Goal: Task Accomplishment & Management: Use online tool/utility

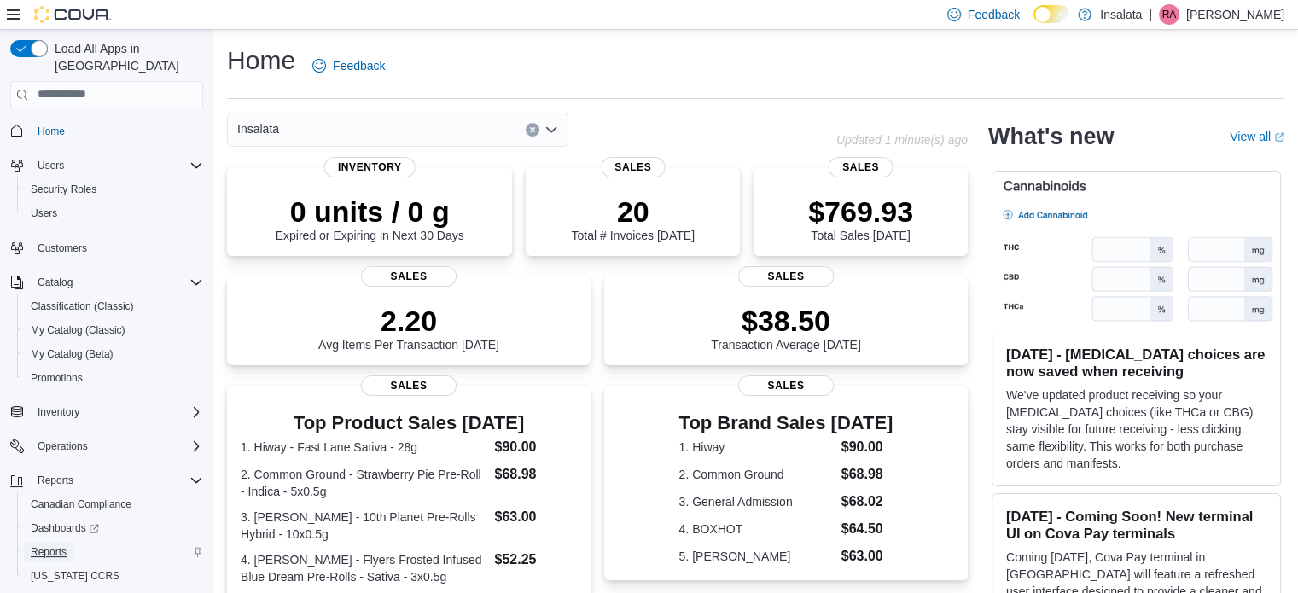
click at [63, 545] on span "Reports" at bounding box center [49, 552] width 36 height 20
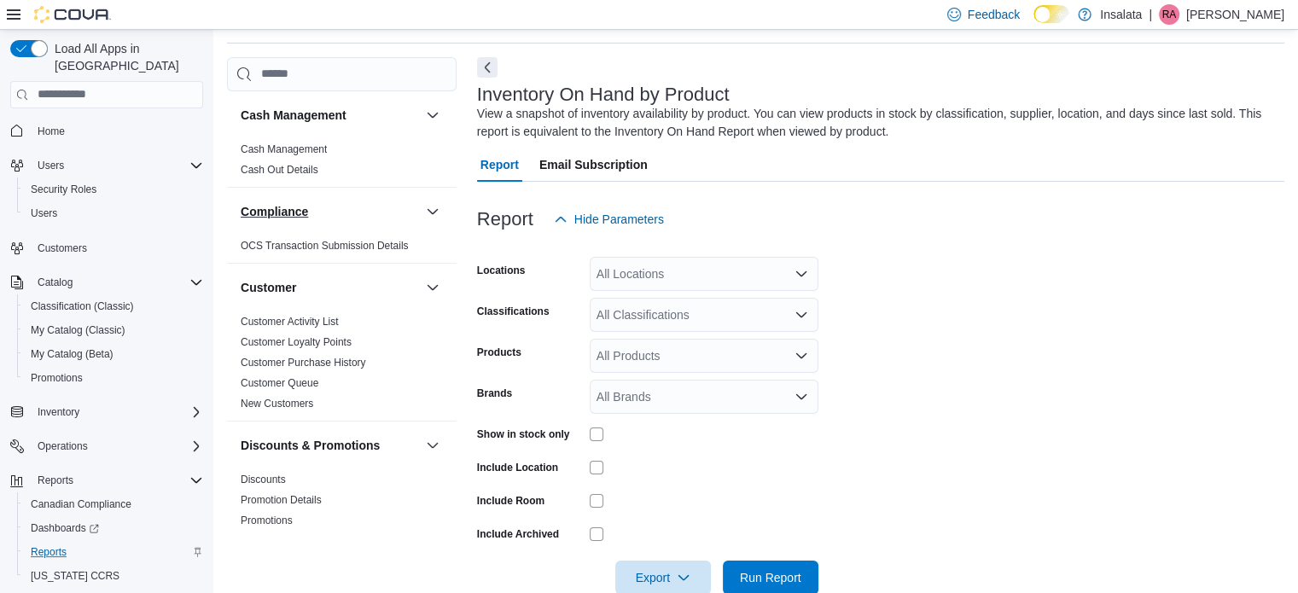
scroll to position [57, 0]
click at [678, 280] on div "All Locations" at bounding box center [704, 272] width 229 height 34
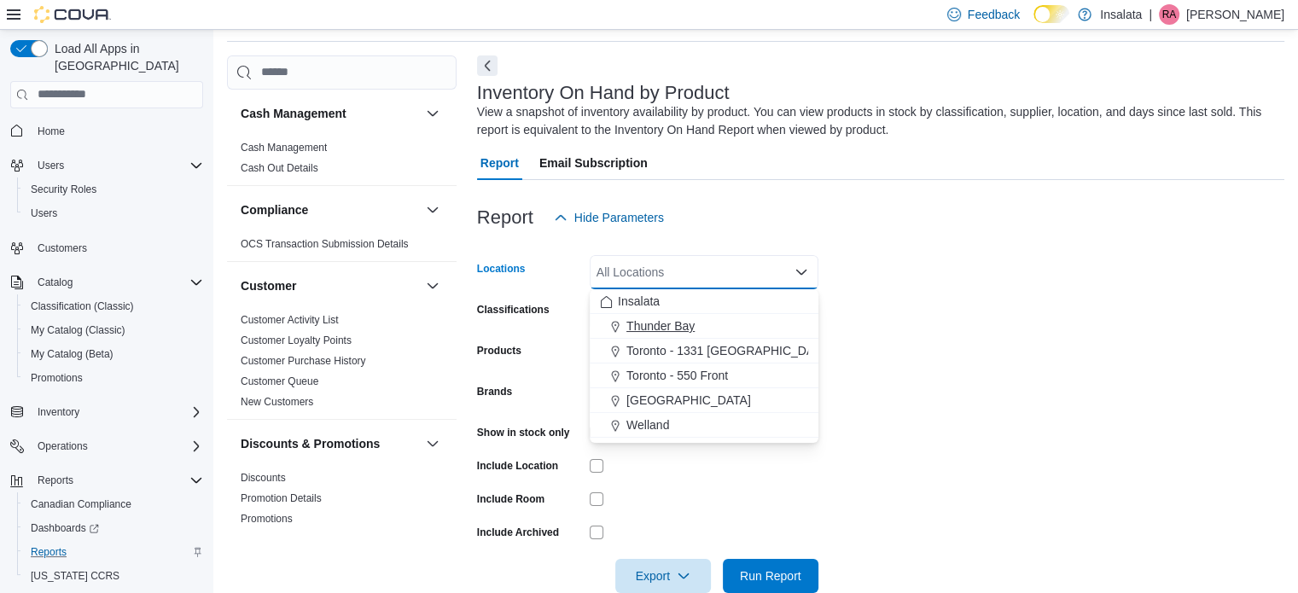
click at [656, 322] on span "Thunder Bay" at bounding box center [661, 326] width 68 height 17
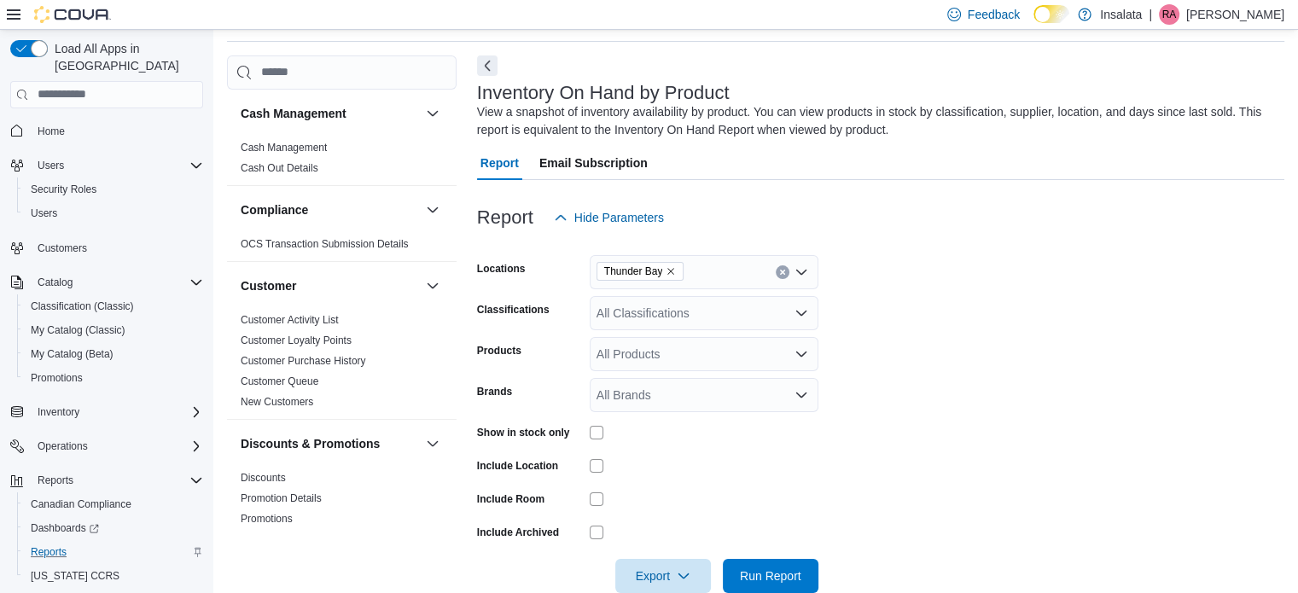
click at [924, 238] on div at bounding box center [880, 245] width 807 height 20
click at [737, 306] on div "All Classifications" at bounding box center [704, 313] width 229 height 34
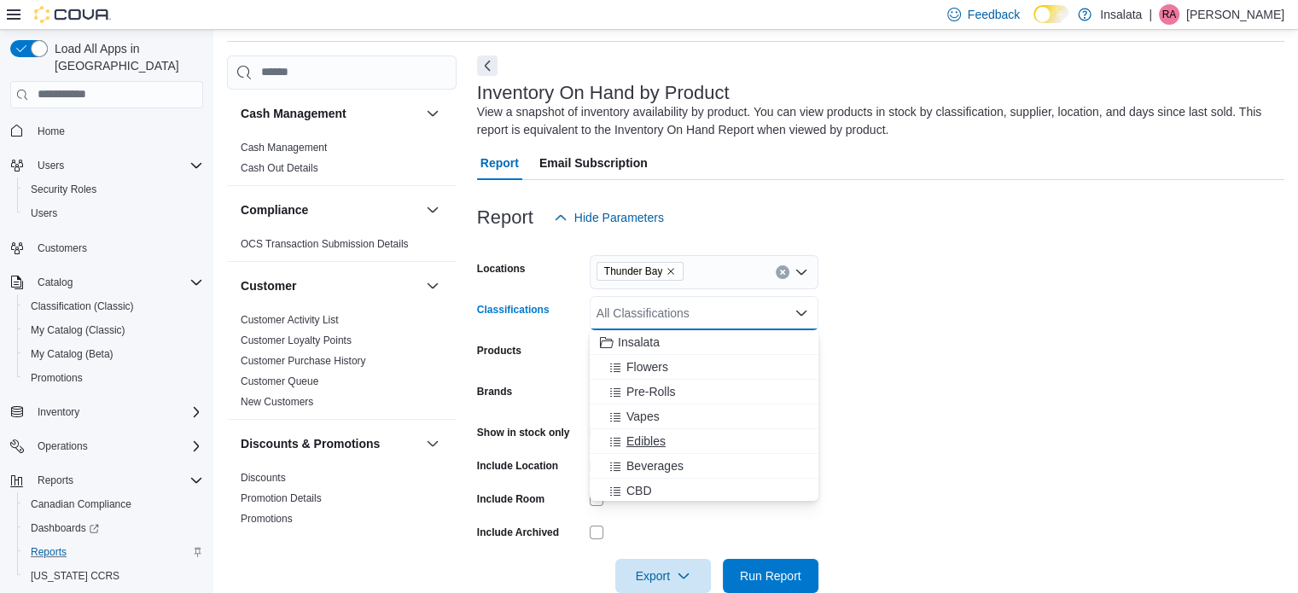
click at [691, 436] on div "Edibles" at bounding box center [704, 441] width 208 height 17
click at [872, 315] on form "Locations Thunder Bay Classifications Edibles Combo box. Selected. Edibles. Pre…" at bounding box center [880, 414] width 807 height 359
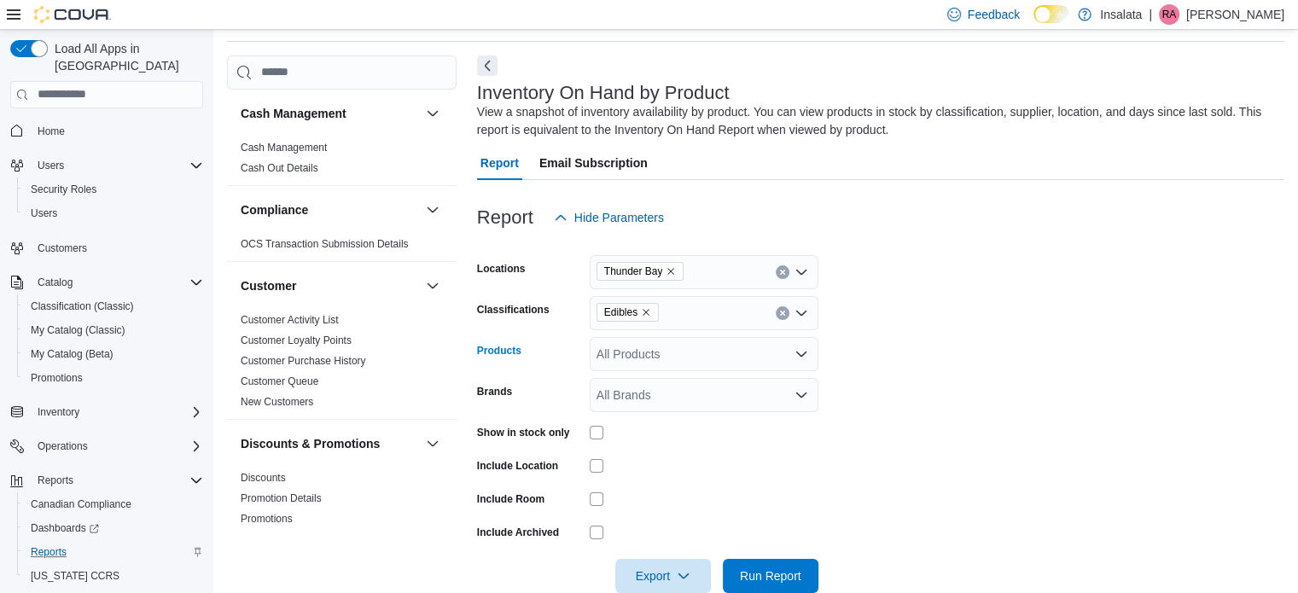
click at [692, 366] on div "All Products" at bounding box center [704, 354] width 229 height 34
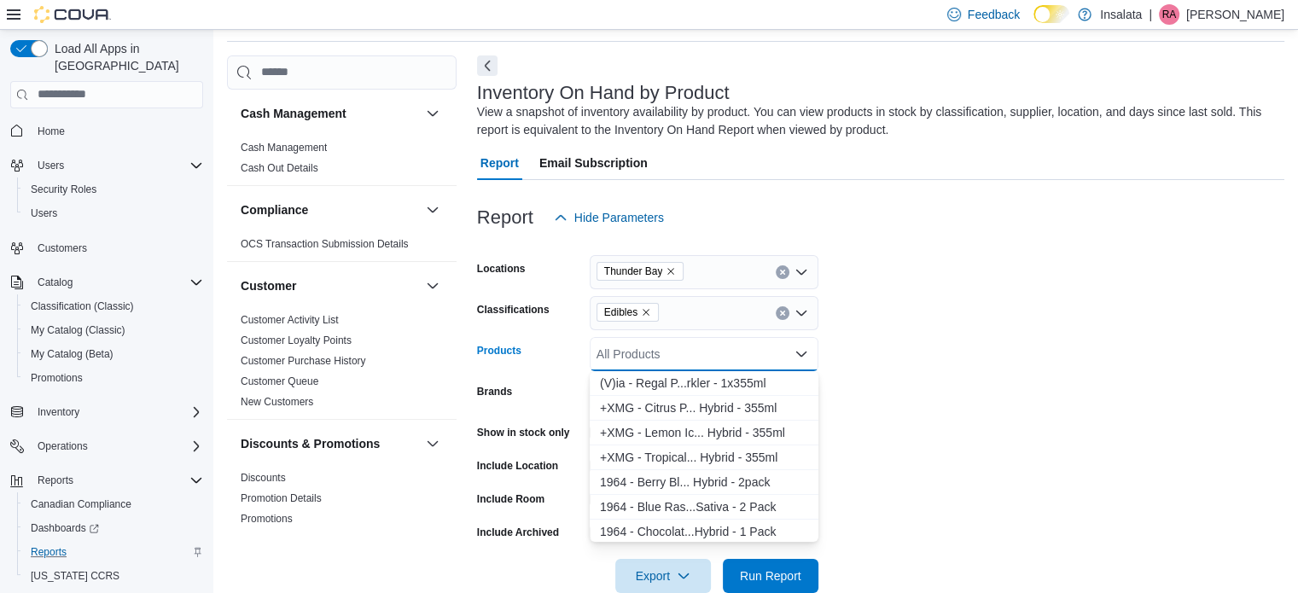
click at [1000, 289] on form "Locations Thunder Bay Classifications Edibles Products All Products Combo box. …" at bounding box center [880, 414] width 807 height 359
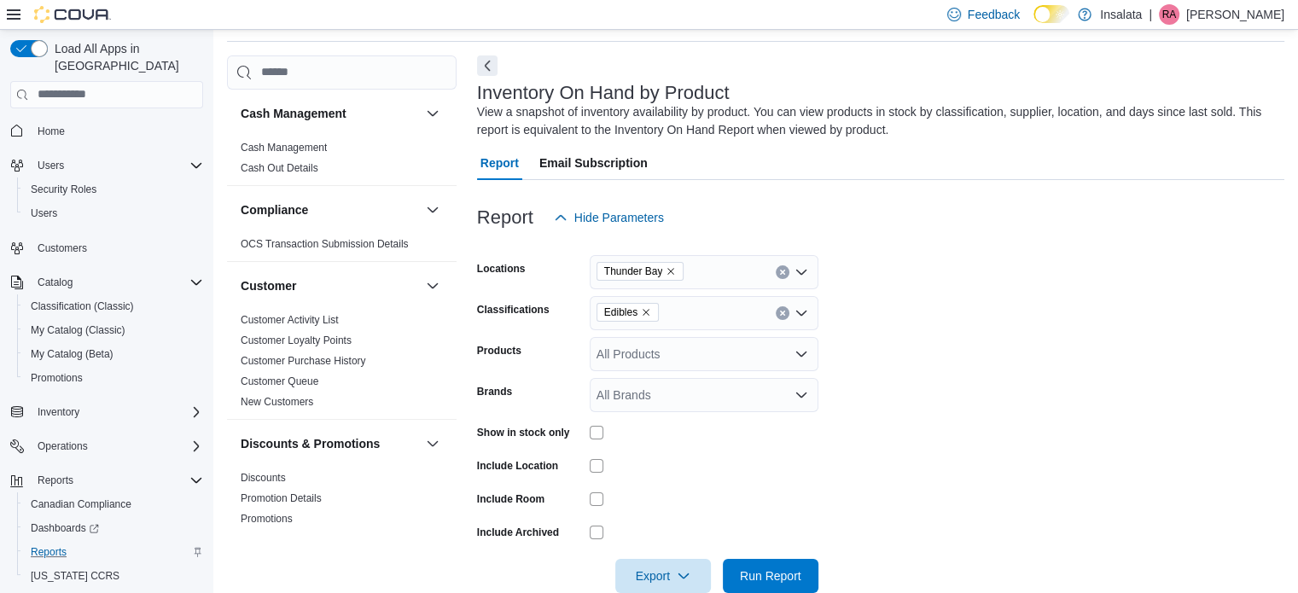
click at [725, 399] on div "All Brands" at bounding box center [704, 395] width 229 height 34
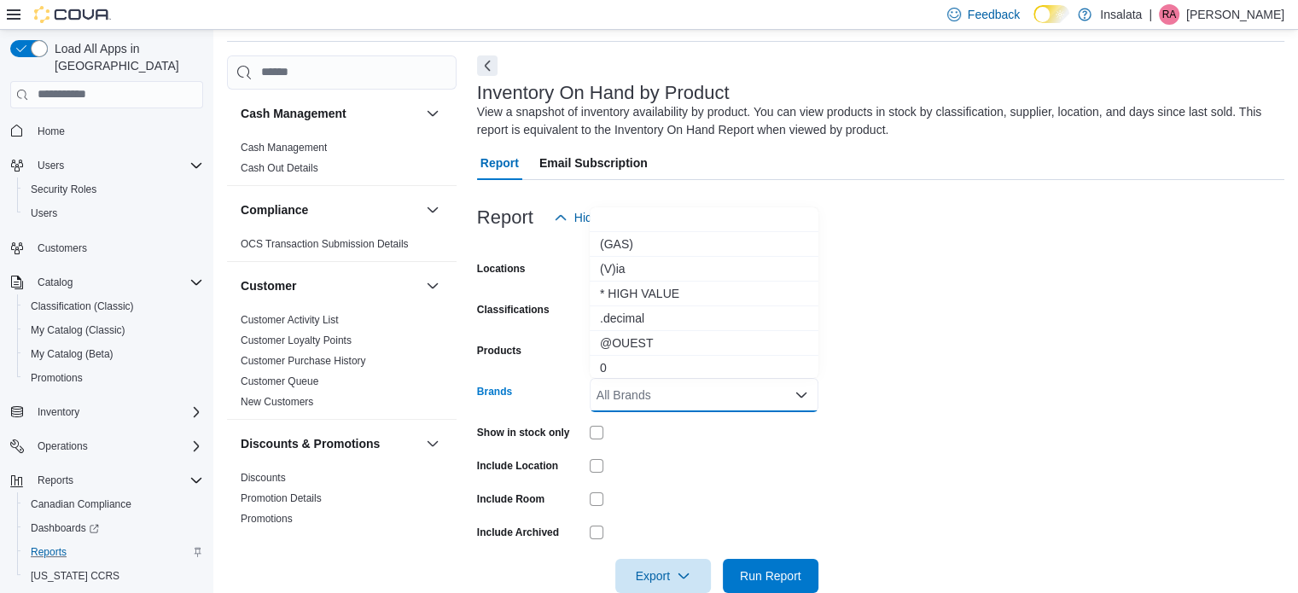
click at [1111, 277] on form "Locations Thunder Bay Classifications Edibles Products All Products Brands All …" at bounding box center [880, 414] width 807 height 359
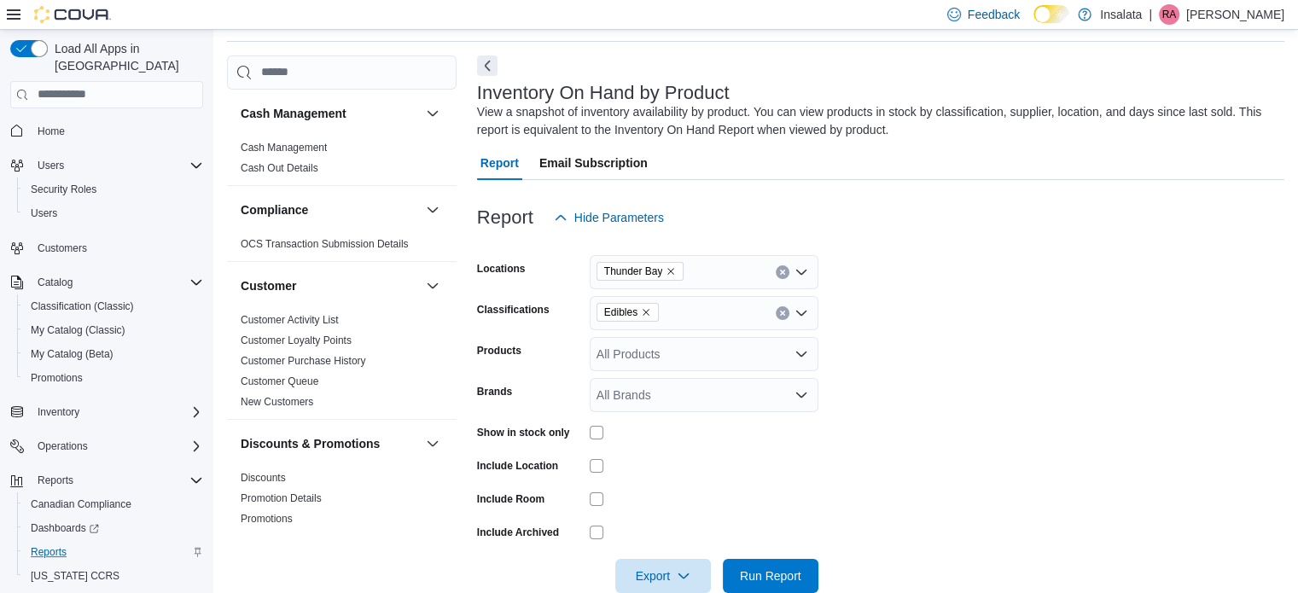
click at [605, 434] on div at bounding box center [704, 433] width 229 height 14
click at [797, 568] on span "Run Report" at bounding box center [770, 575] width 61 height 17
click at [645, 570] on span "Export" at bounding box center [663, 575] width 75 height 34
click at [662, 471] on span "Export to Excel" at bounding box center [665, 471] width 77 height 14
